Goal: Task Accomplishment & Management: Manage account settings

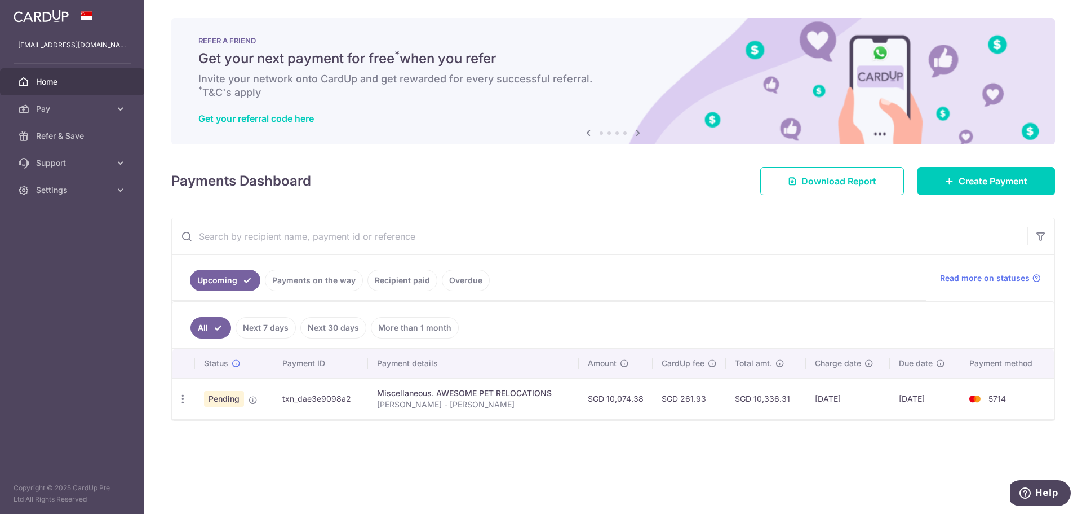
click at [938, 388] on td "[DATE]" at bounding box center [925, 398] width 70 height 41
click at [202, 403] on td "Pending" at bounding box center [234, 398] width 78 height 41
click at [180, 393] on icon "button" at bounding box center [183, 399] width 12 height 12
click at [205, 429] on span "Update payment" at bounding box center [243, 430] width 77 height 14
radio input "true"
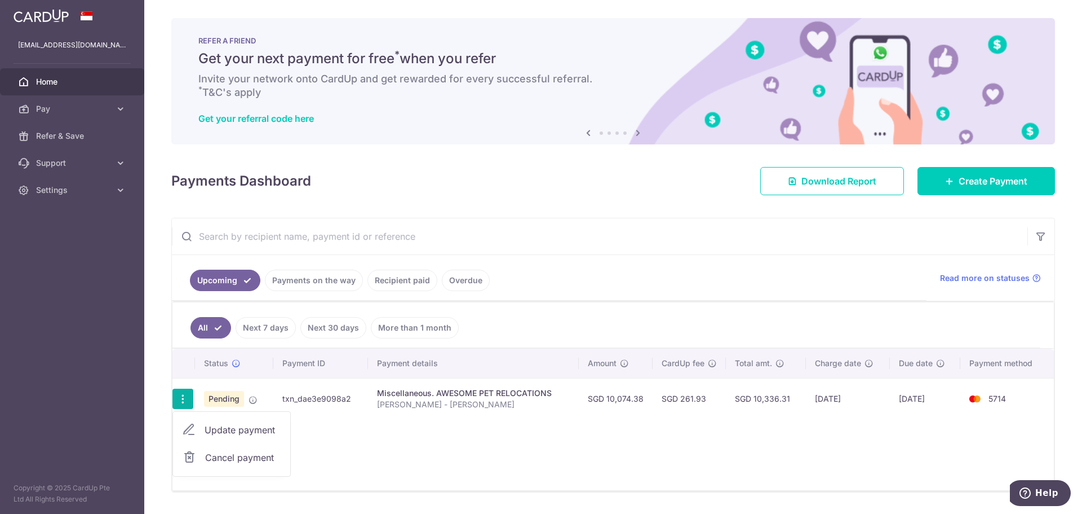
type input "10,074.38"
type input "[DATE]"
type input "[PERSON_NAME] - [PERSON_NAME]"
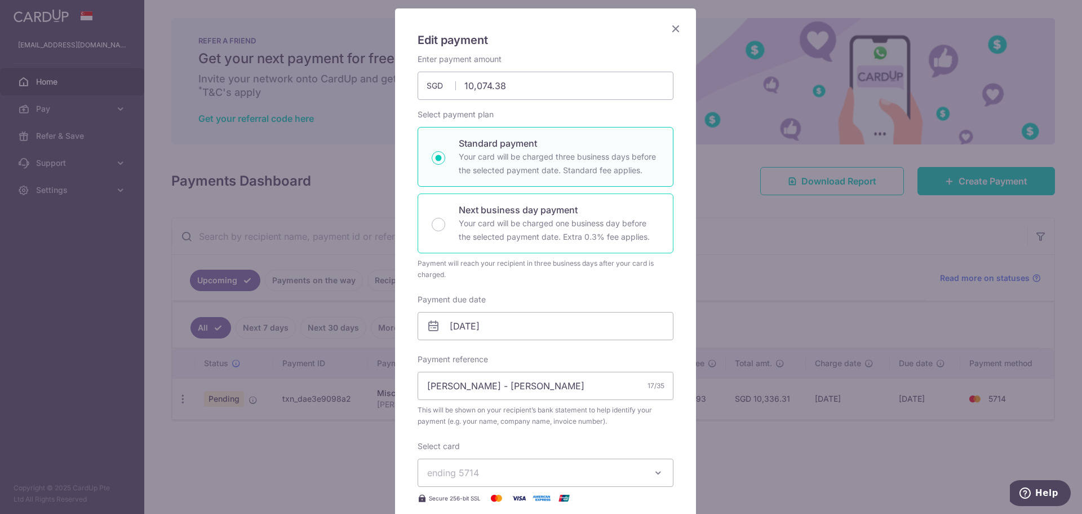
scroll to position [338, 0]
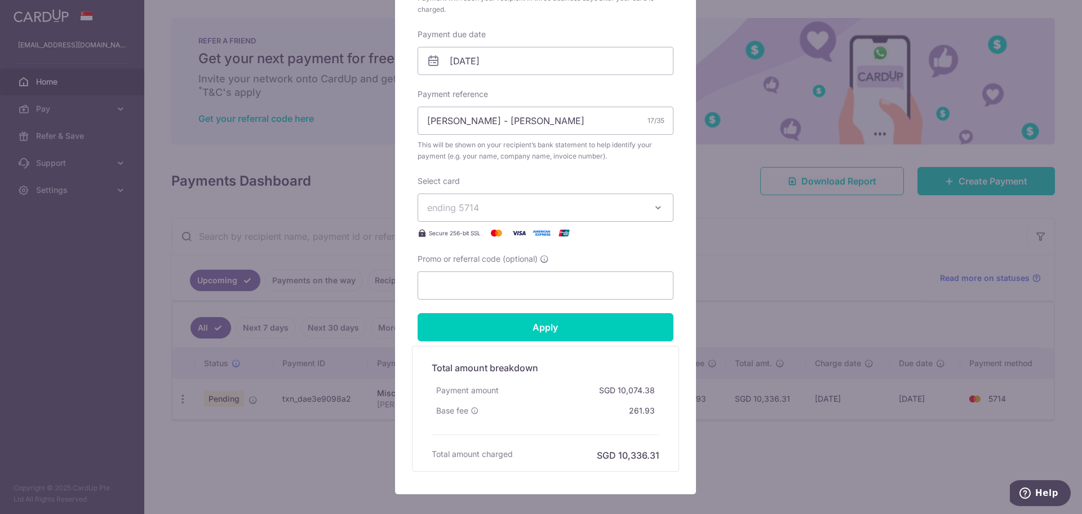
click at [599, 213] on span "ending 5714" at bounding box center [535, 208] width 216 height 14
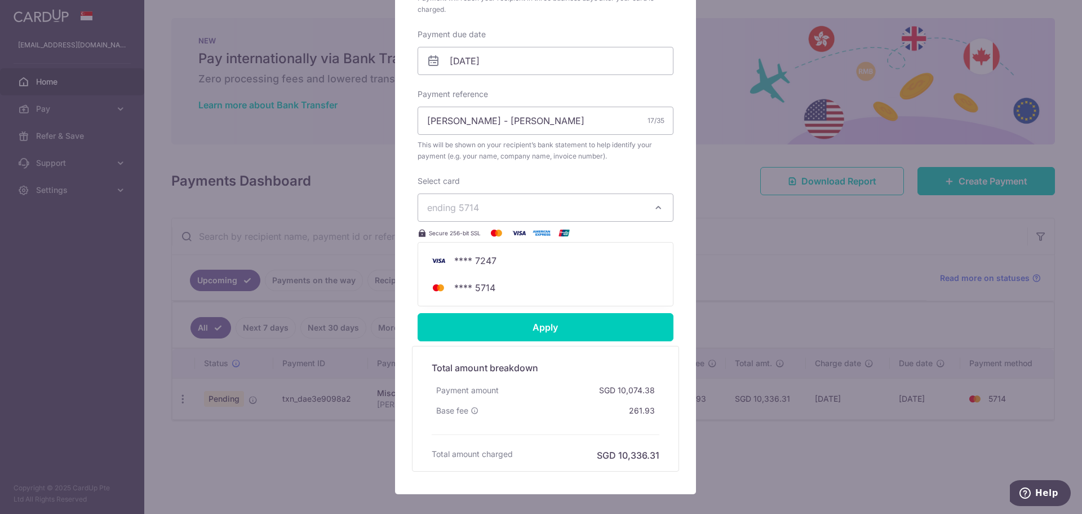
click at [599, 213] on span "ending 5714" at bounding box center [535, 208] width 216 height 14
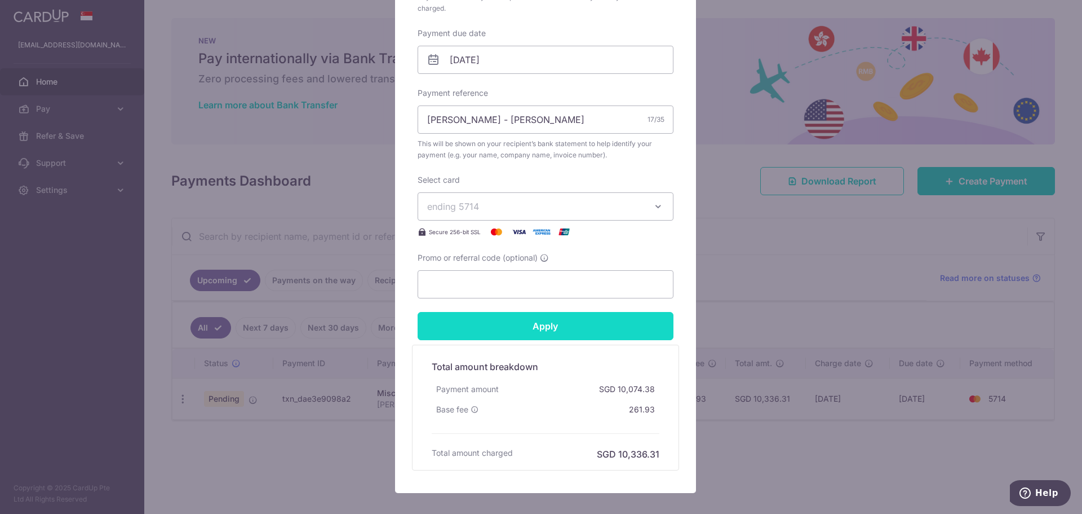
scroll to position [400, 0]
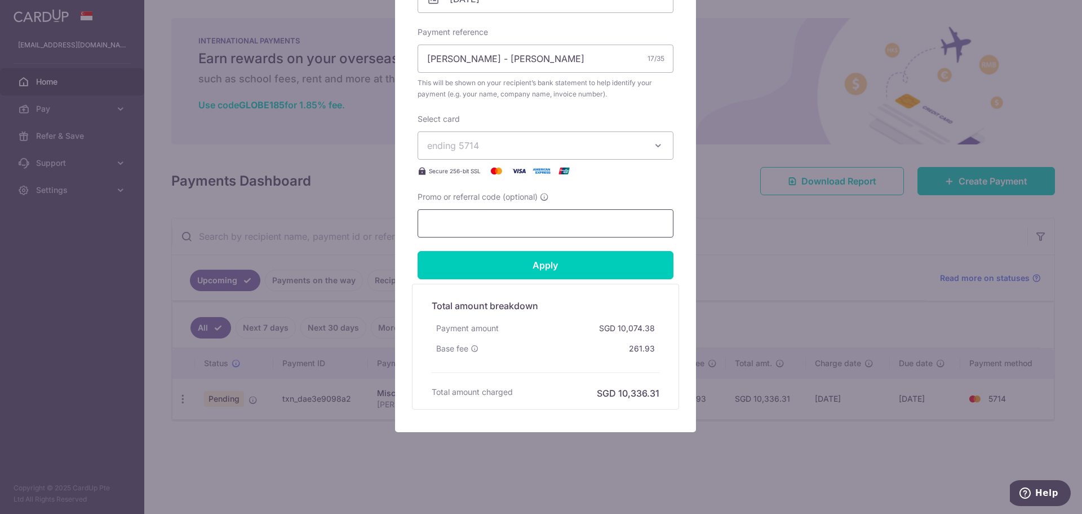
paste input "OFF225"
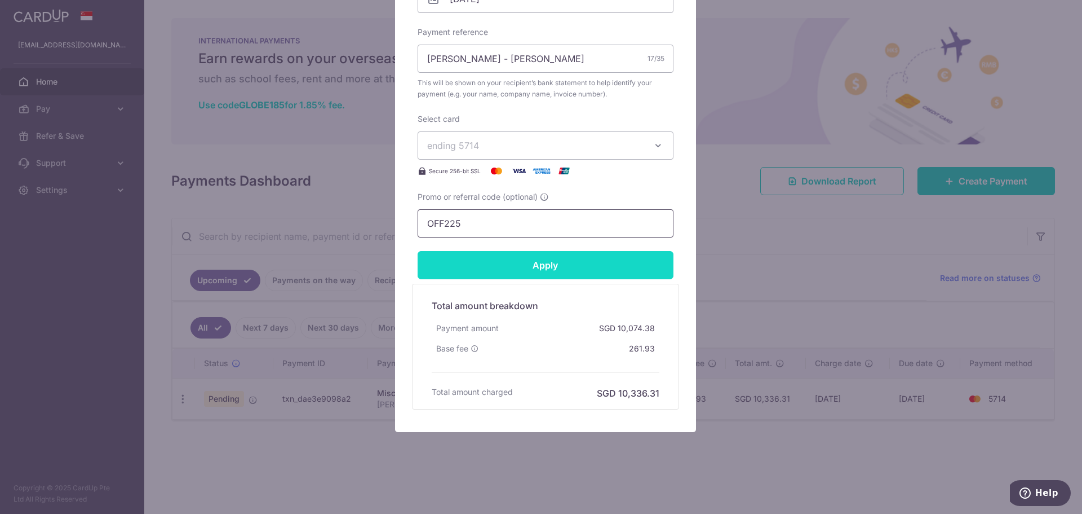
type input "OFF225"
click at [522, 265] on input "Apply" at bounding box center [546, 265] width 256 height 28
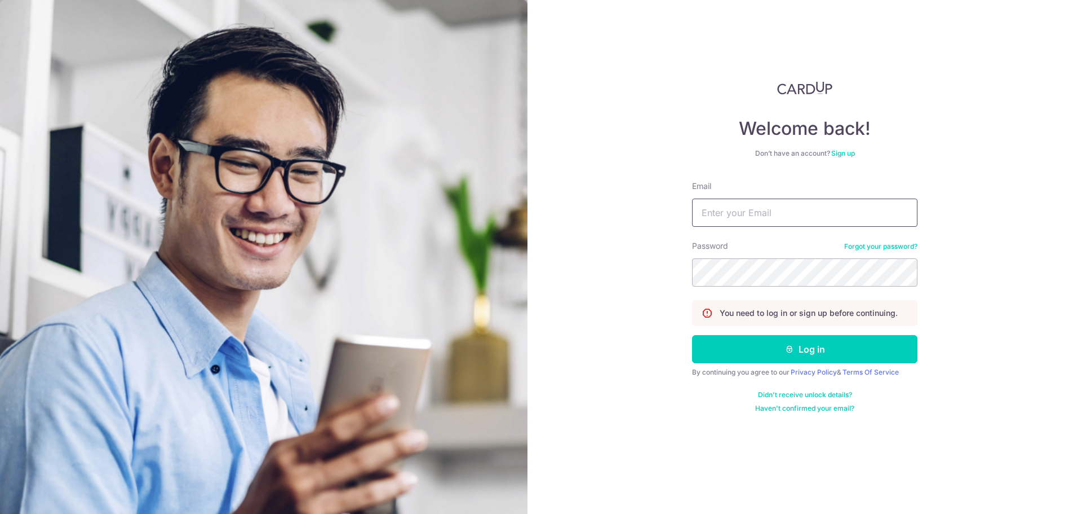
click at [767, 213] on input "Email" at bounding box center [805, 212] width 226 height 28
type input "[EMAIL_ADDRESS][DOMAIN_NAME]"
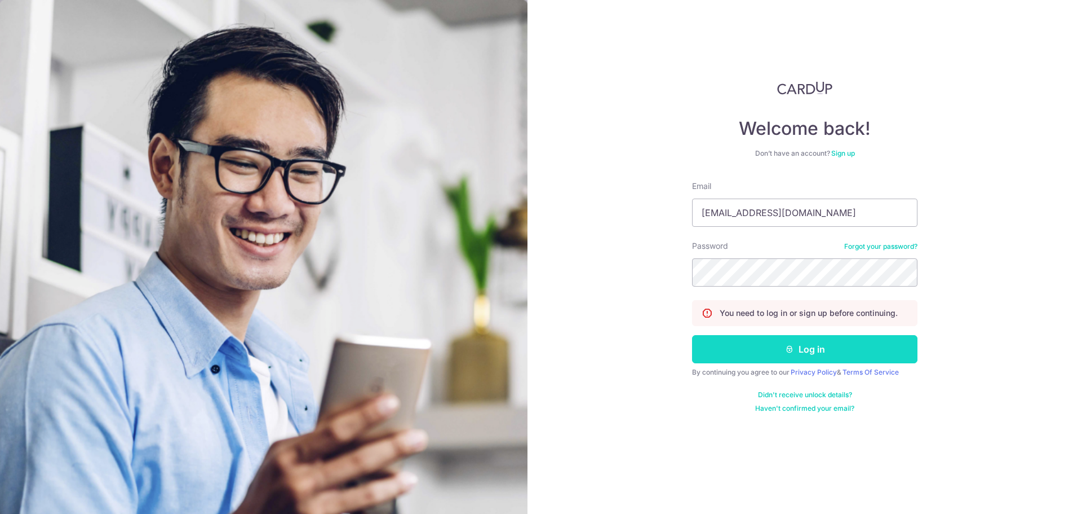
click at [761, 355] on button "Log in" at bounding box center [805, 349] width 226 height 28
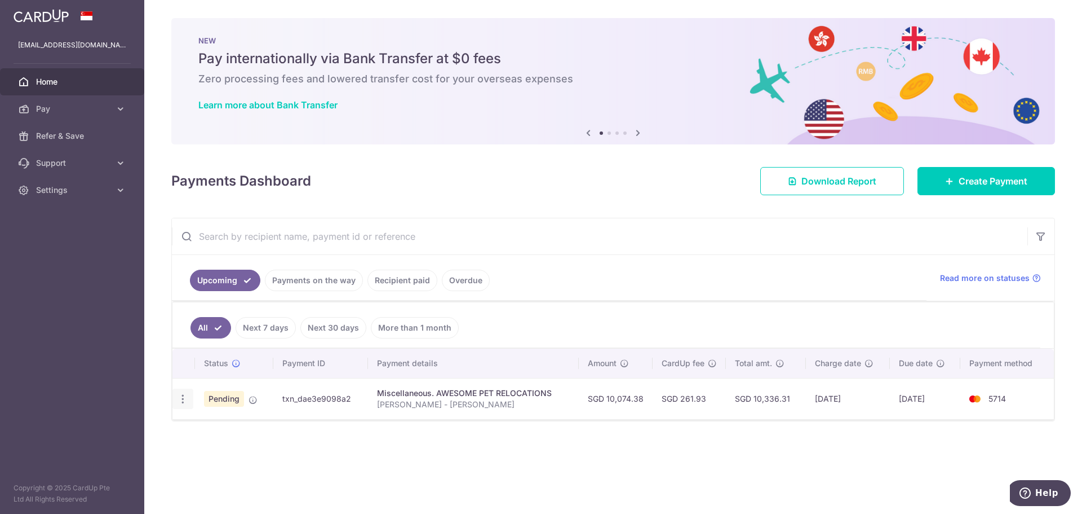
click at [184, 405] on div "Update payment Cancel payment" at bounding box center [183, 398] width 21 height 21
click at [183, 397] on icon "button" at bounding box center [183, 399] width 12 height 12
click at [220, 426] on span "Update payment" at bounding box center [243, 430] width 77 height 14
radio input "true"
type input "10,074.38"
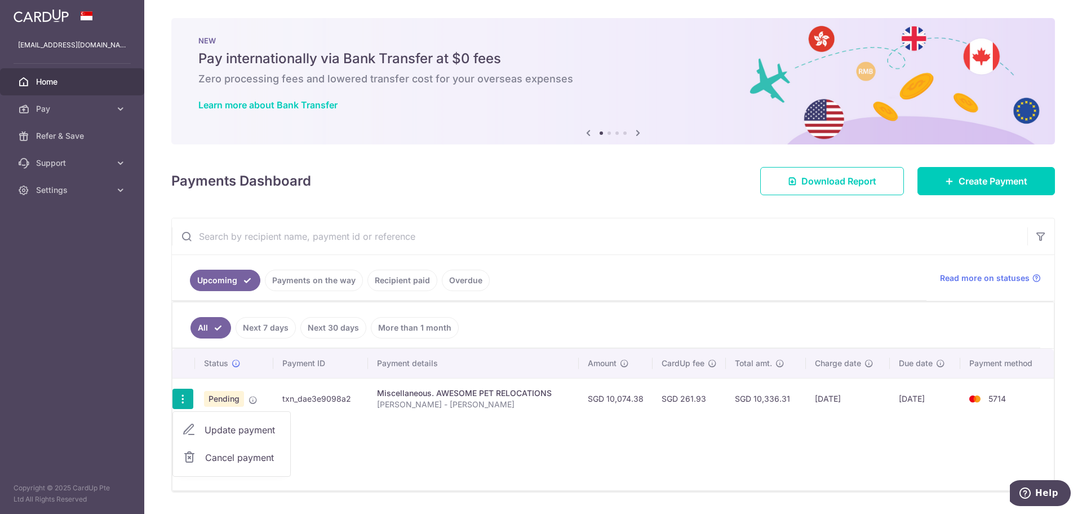
type input "[DATE]"
type input "[PERSON_NAME] - [PERSON_NAME]"
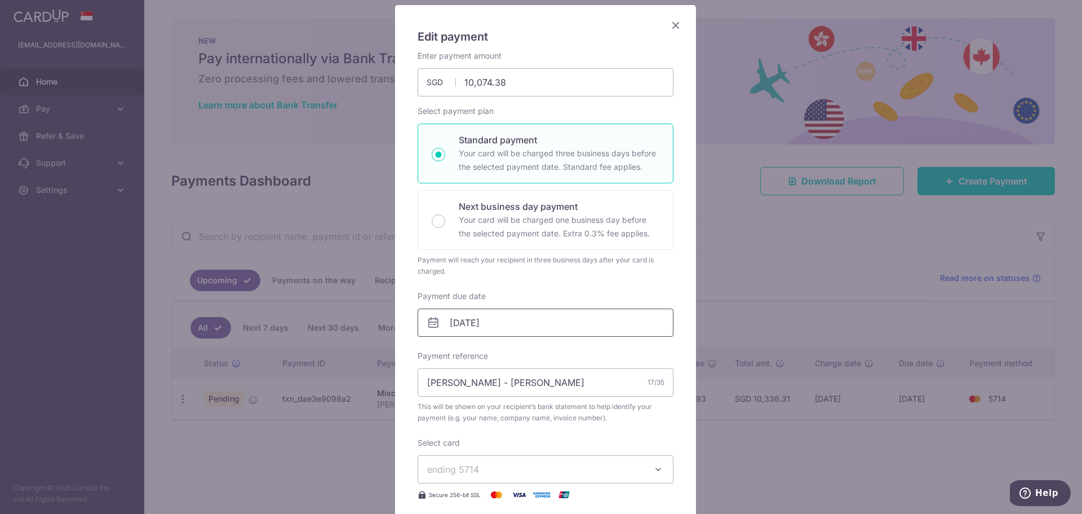
scroll to position [169, 0]
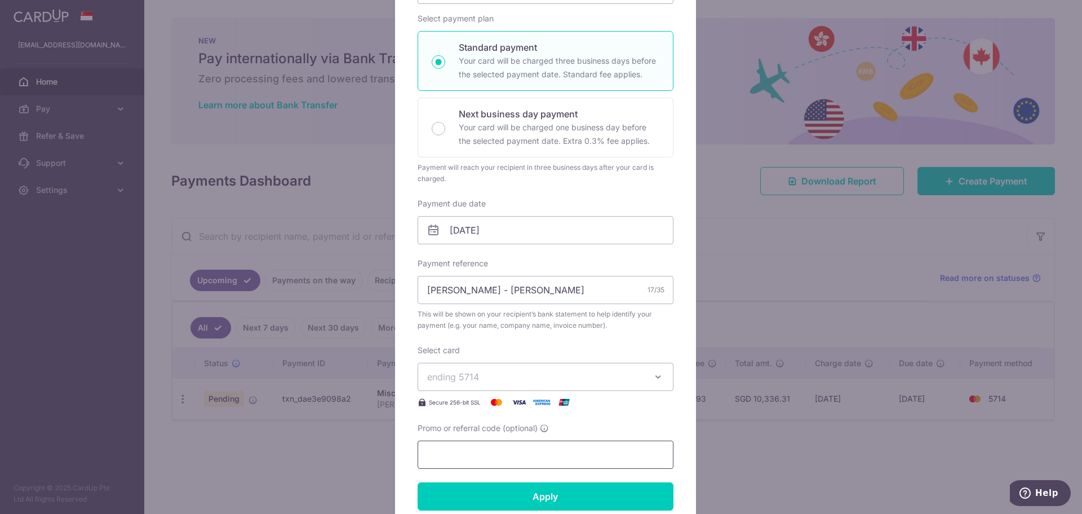
paste input "OFF225"
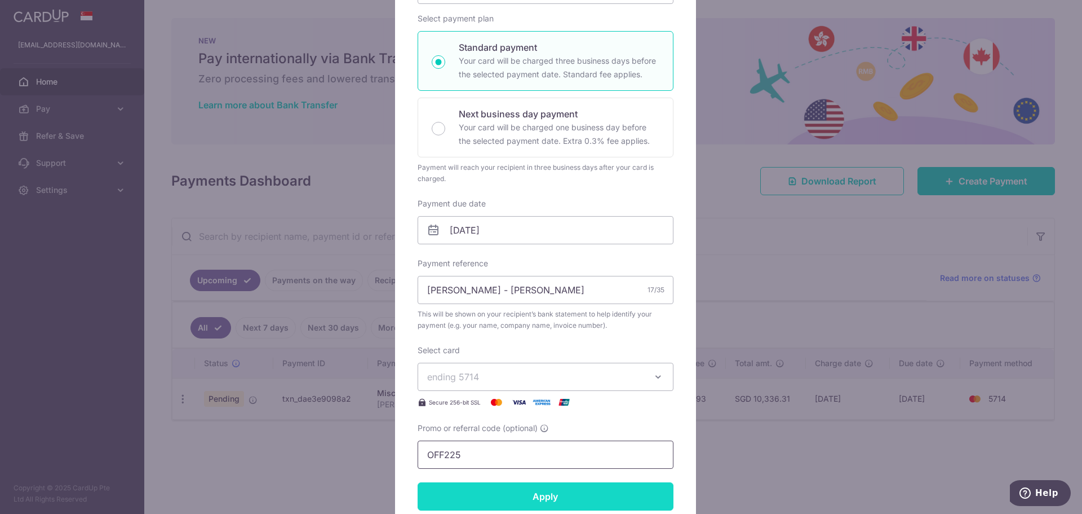
type input "OFF225"
click at [501, 498] on input "Apply" at bounding box center [546, 496] width 256 height 28
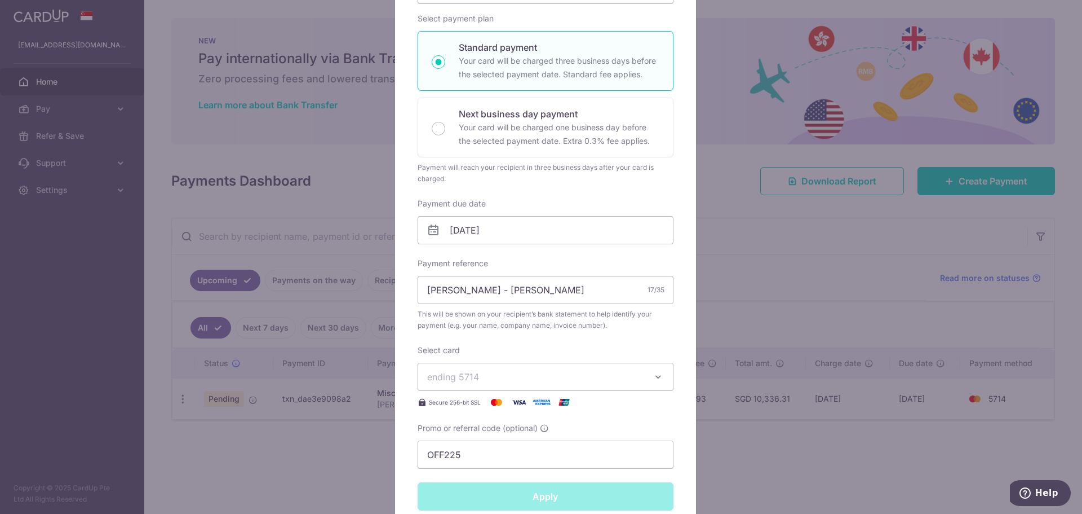
type input "Successfully Applied"
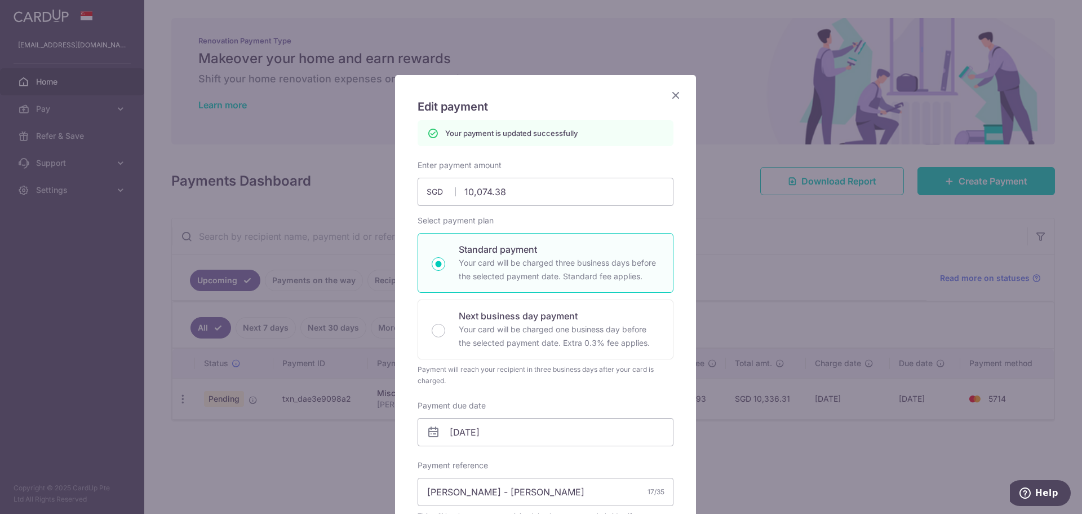
scroll to position [0, 0]
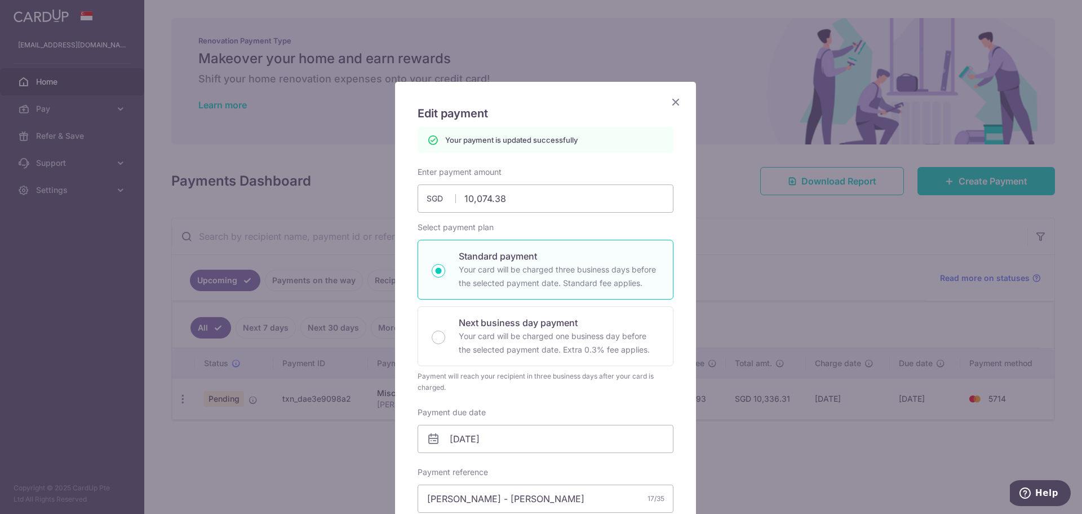
click at [673, 101] on icon "Close" at bounding box center [676, 102] width 14 height 14
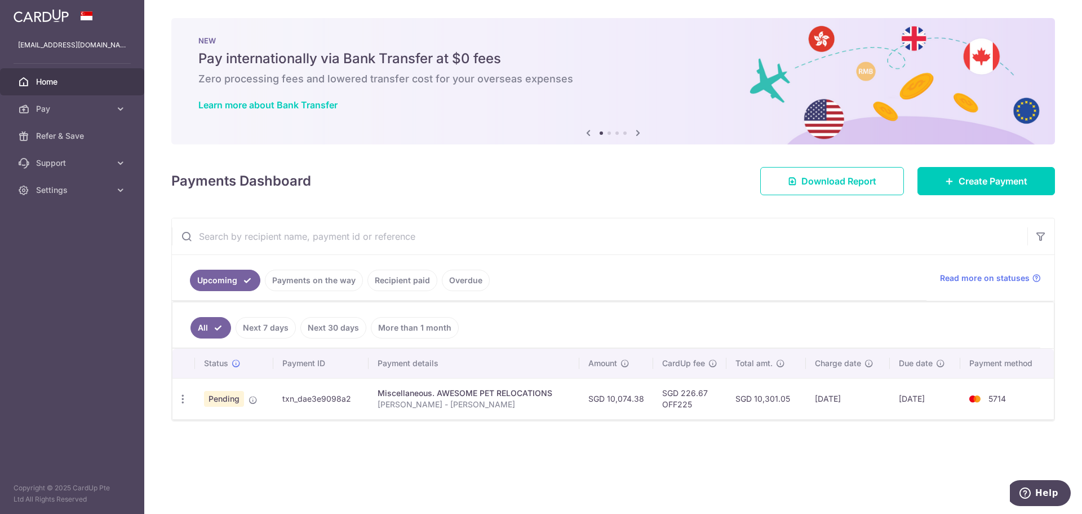
click at [45, 20] on img at bounding box center [41, 16] width 55 height 14
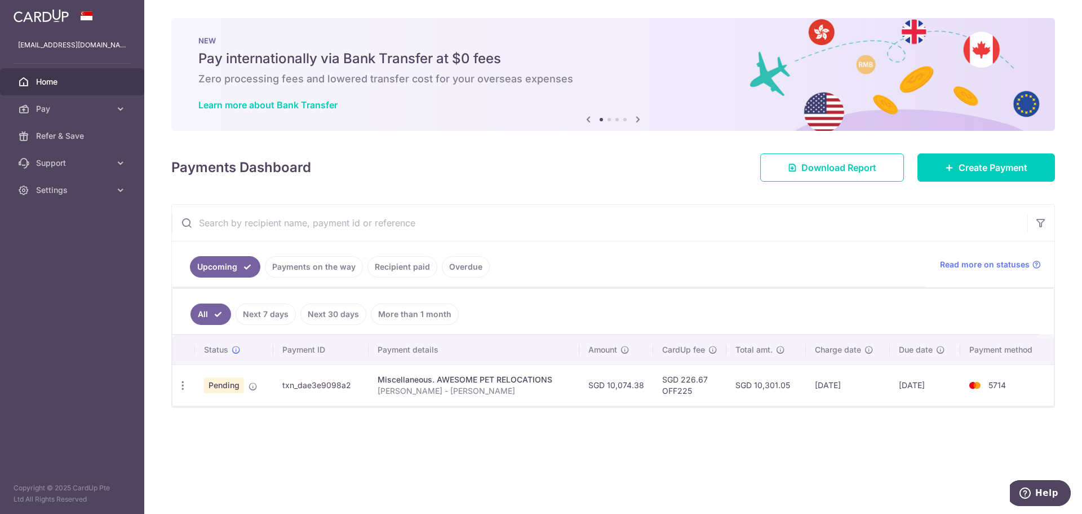
click at [684, 395] on td "SGD 226.67 OFF225" at bounding box center [689, 384] width 73 height 41
click at [679, 437] on div "× Pause Schedule Pause all future payments in this series Pause just this one p…" at bounding box center [613, 257] width 938 height 514
